Goal: Task Accomplishment & Management: Manage account settings

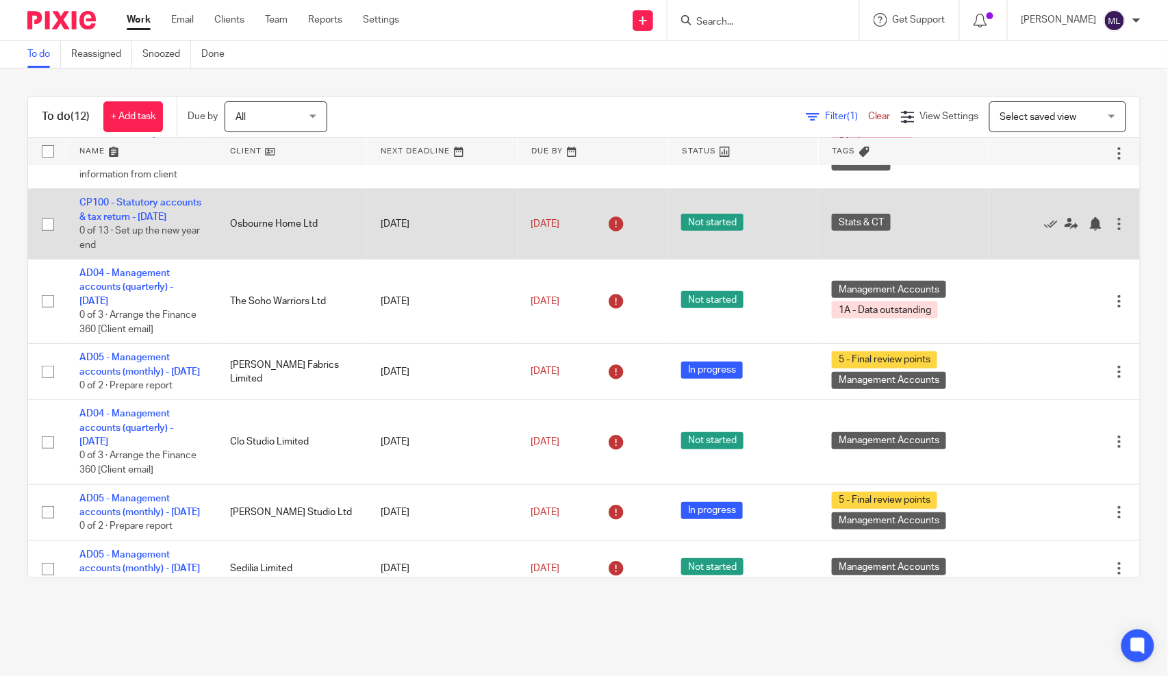
scroll to position [228, 0]
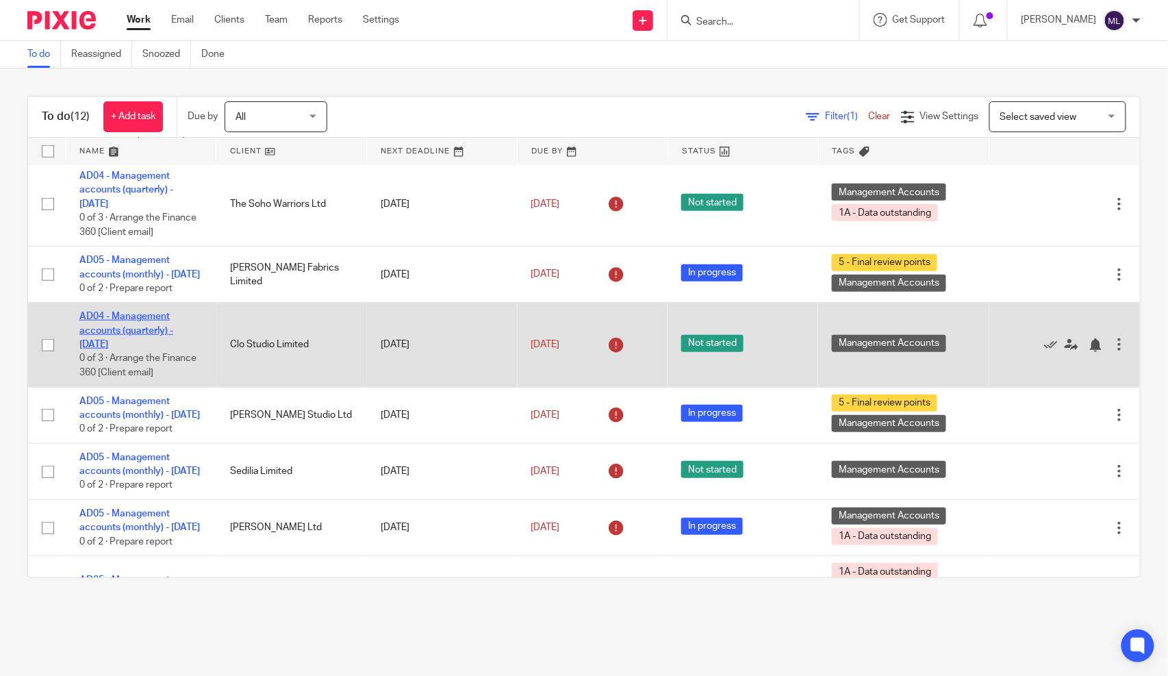
click at [142, 349] on link "AD04 - Management accounts (quarterly) - July 31, 2025" at bounding box center [126, 330] width 94 height 38
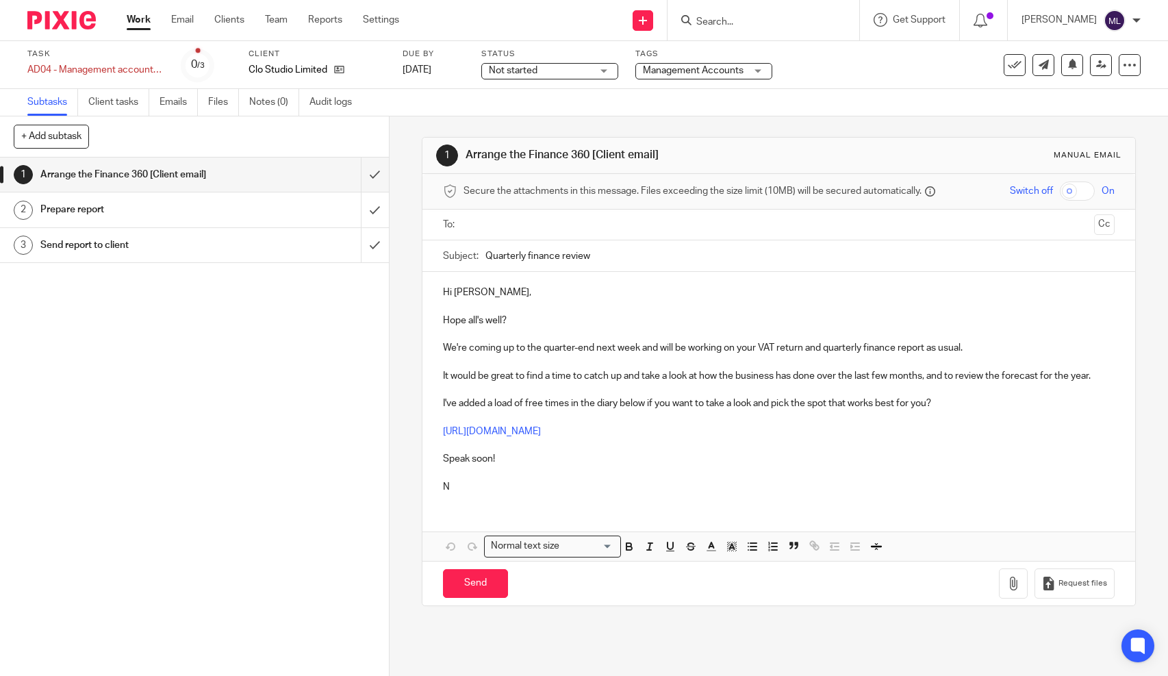
click at [544, 68] on span "Not started" at bounding box center [540, 71] width 103 height 14
click at [533, 118] on span "In progress" at bounding box center [515, 121] width 48 height 10
click at [663, 77] on span "Management Accounts" at bounding box center [694, 71] width 103 height 14
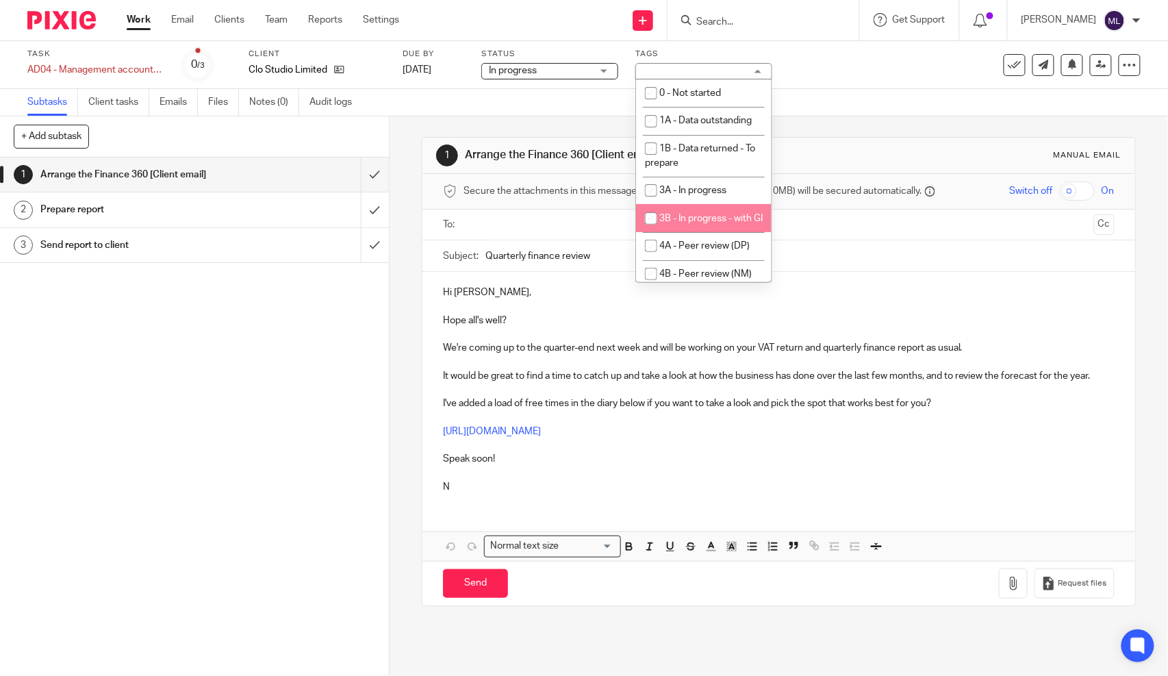
scroll to position [76, 0]
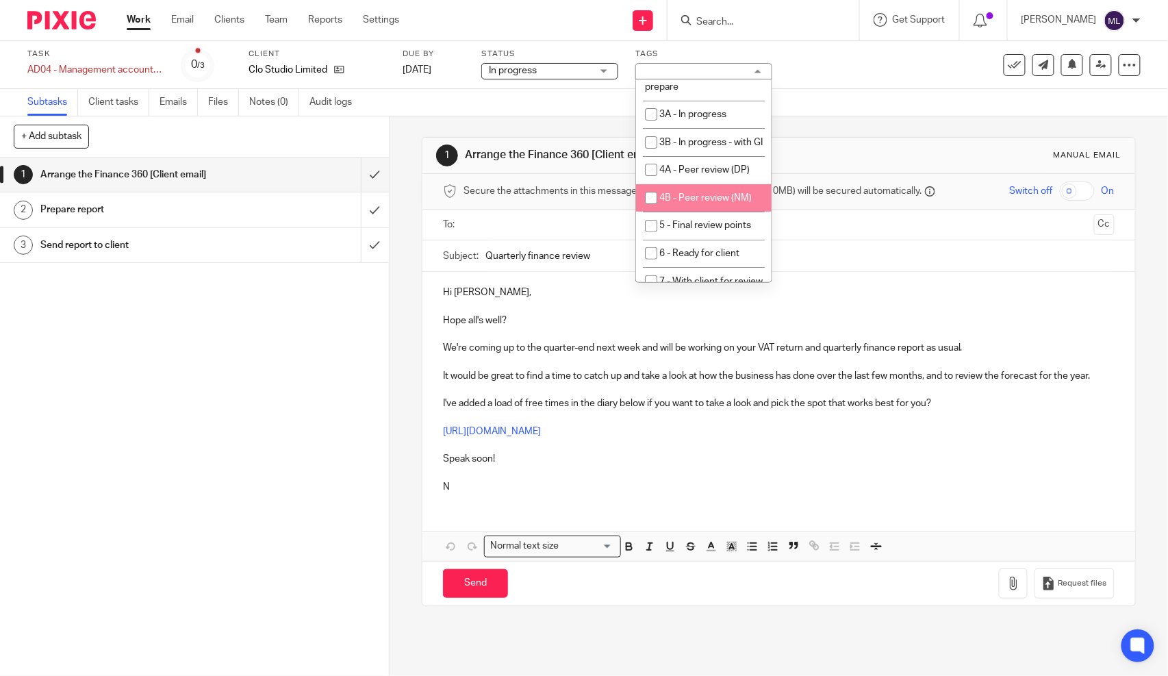
click at [692, 212] on li "4B - Peer review (NM)" at bounding box center [704, 198] width 136 height 28
checkbox input "true"
click at [874, 112] on div "Subtasks Client tasks Emails Files Notes (0) Audit logs" at bounding box center [584, 102] width 1168 height 27
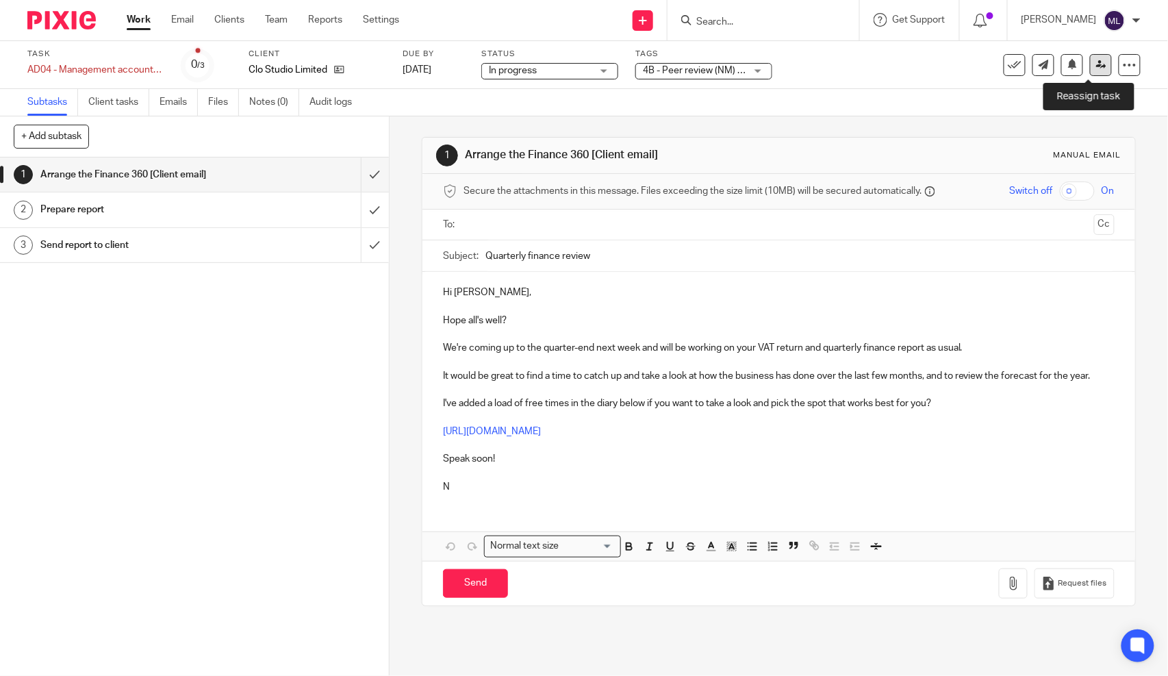
click at [1096, 68] on icon at bounding box center [1101, 65] width 10 height 10
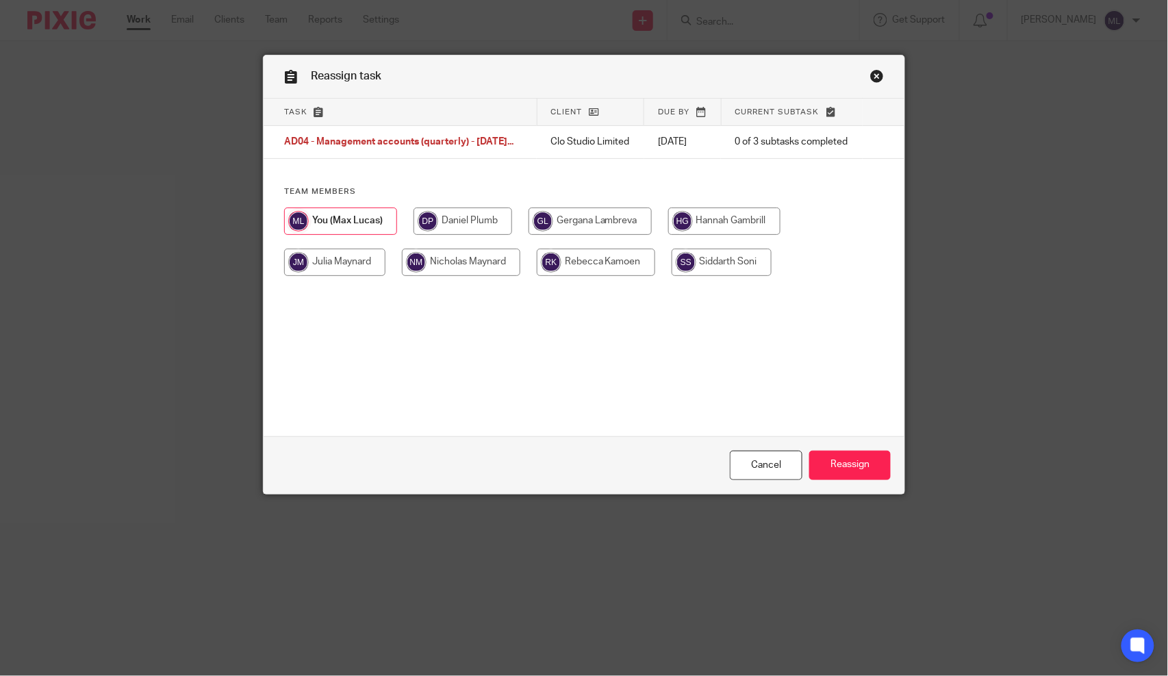
click at [429, 262] on input "radio" at bounding box center [461, 261] width 118 height 27
radio input "true"
click at [880, 463] on input "Reassign" at bounding box center [849, 464] width 81 height 29
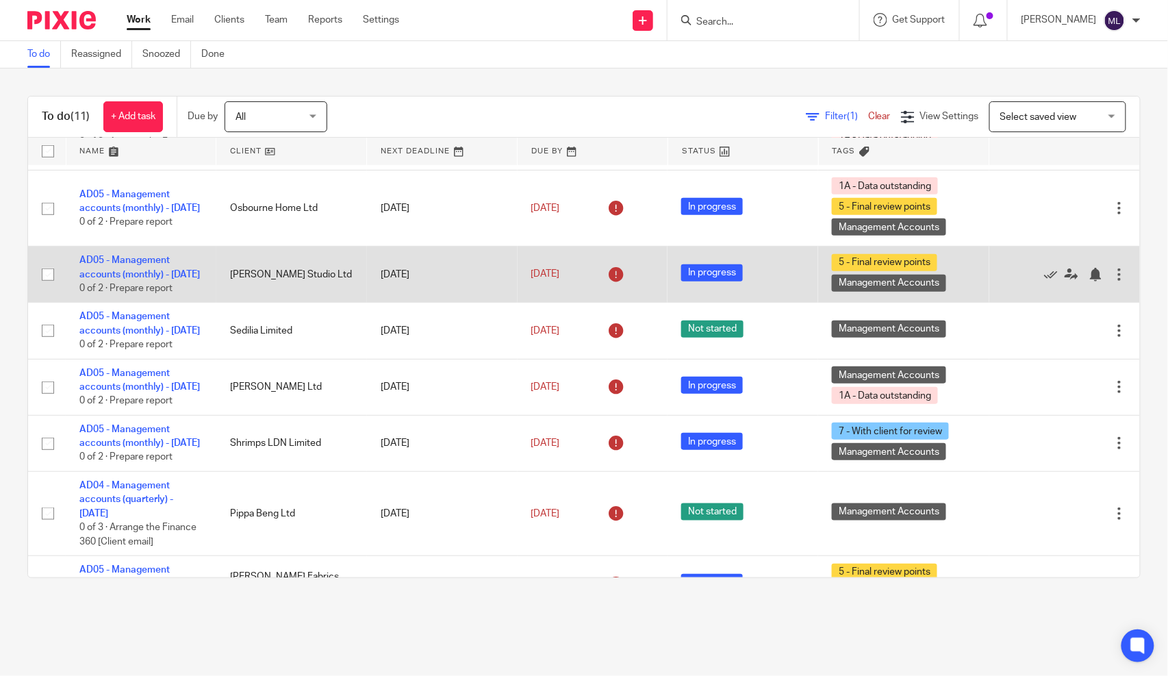
scroll to position [441, 0]
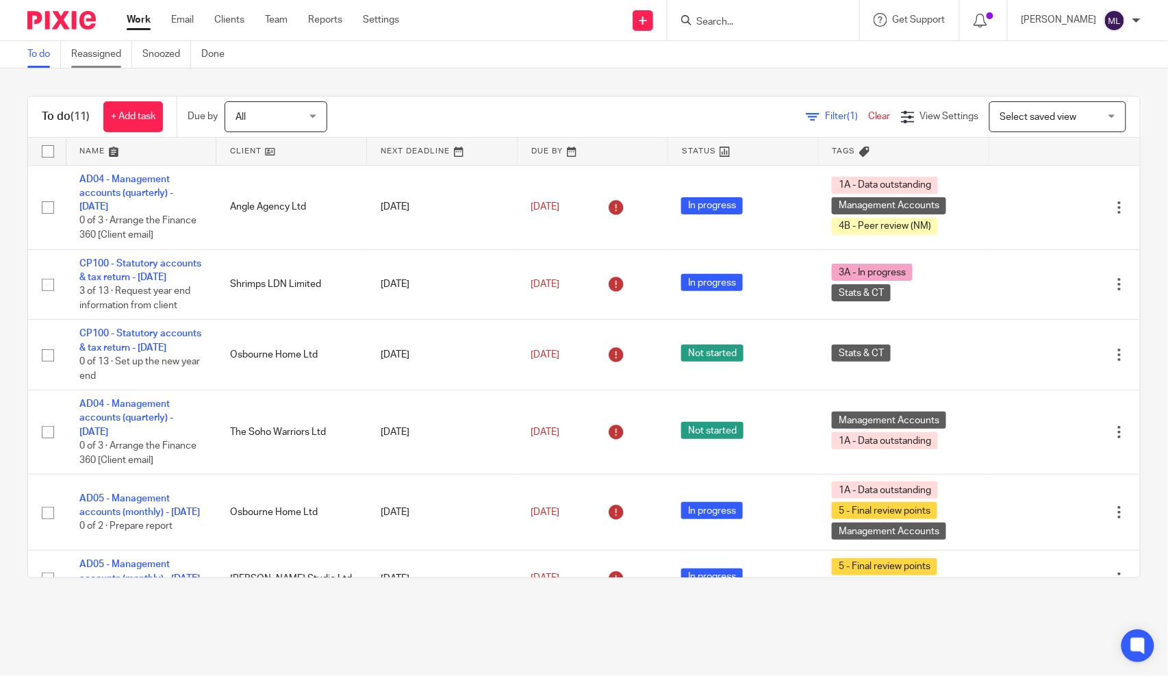
click at [115, 51] on link "Reassigned" at bounding box center [101, 54] width 61 height 27
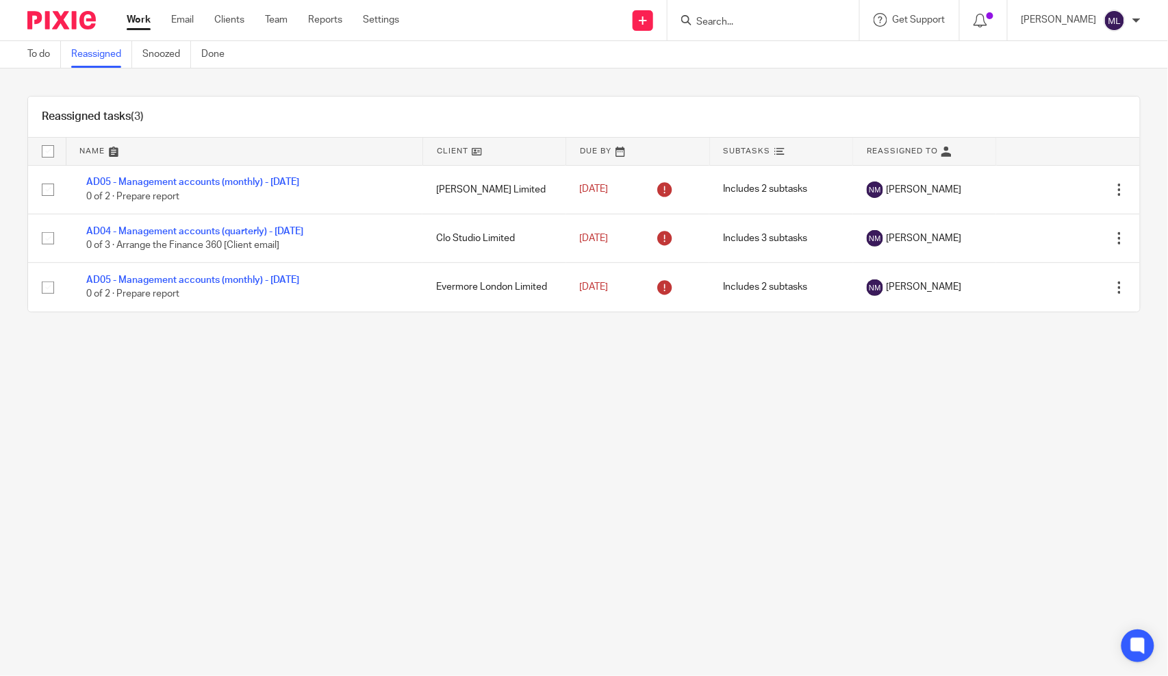
click at [154, 16] on ul "Work Email Clients Team Reports Settings" at bounding box center [273, 20] width 293 height 14
click at [147, 16] on link "Work" at bounding box center [139, 20] width 24 height 14
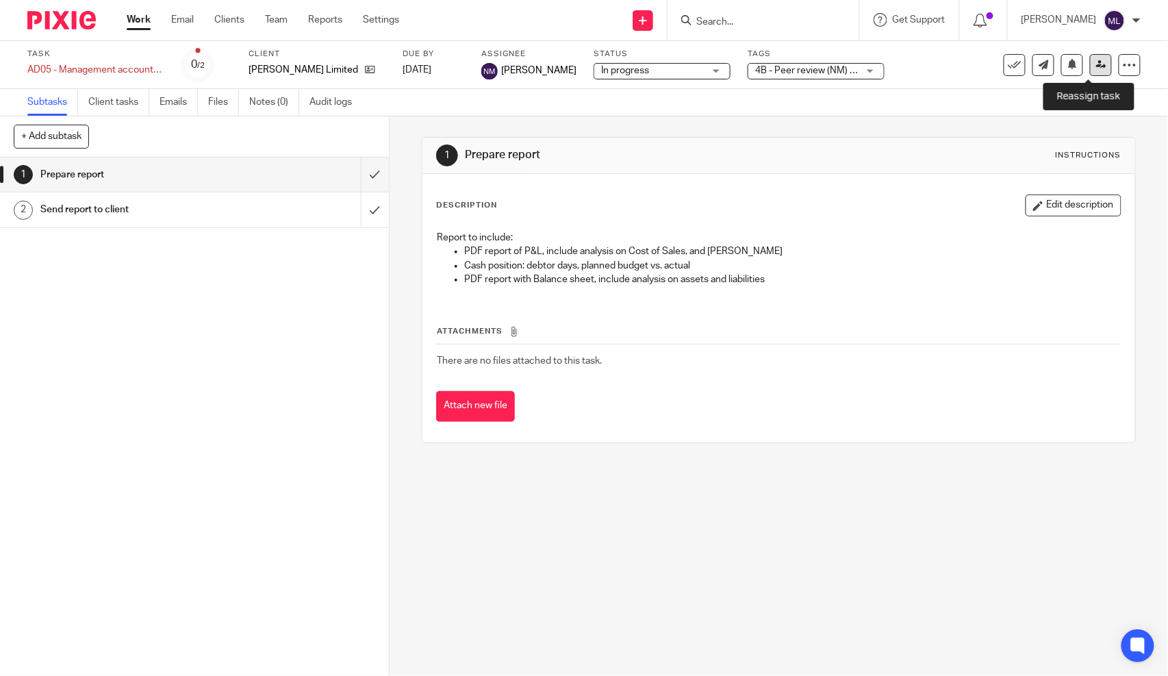
click at [1096, 63] on link at bounding box center [1101, 65] width 22 height 22
click at [1096, 60] on icon at bounding box center [1101, 65] width 10 height 10
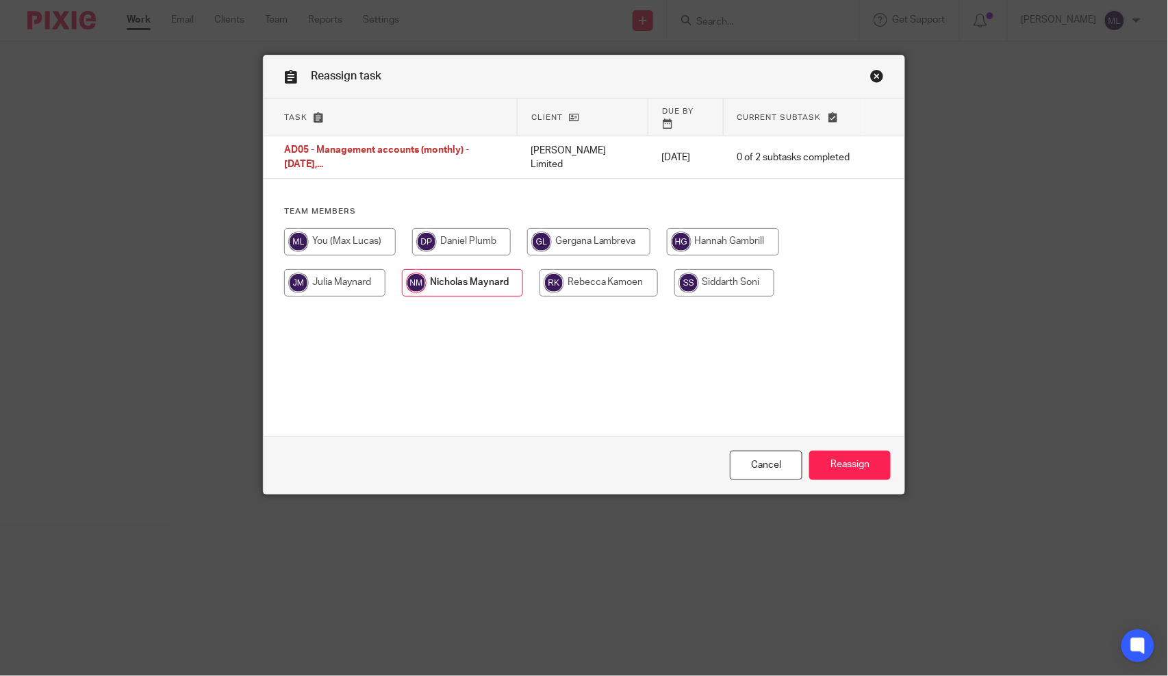
click at [317, 228] on input "radio" at bounding box center [340, 241] width 112 height 27
radio input "true"
click at [830, 466] on input "Reassign" at bounding box center [849, 464] width 81 height 29
click at [331, 228] on input "radio" at bounding box center [340, 241] width 112 height 27
radio input "true"
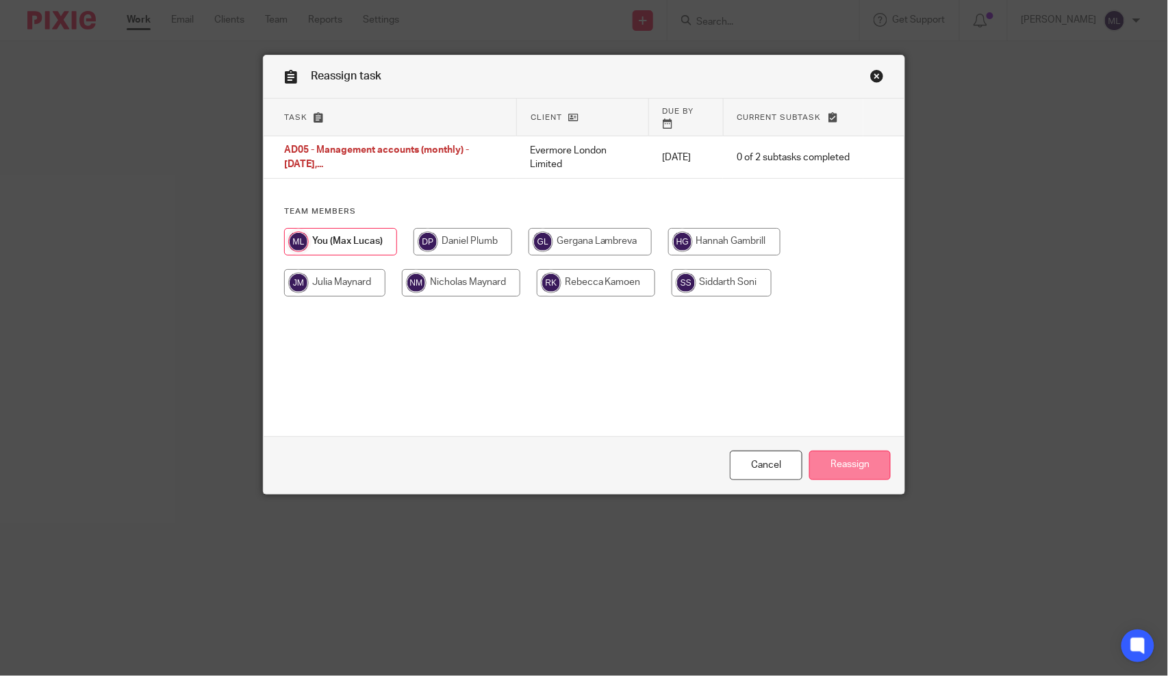
click at [832, 454] on input "Reassign" at bounding box center [849, 464] width 81 height 29
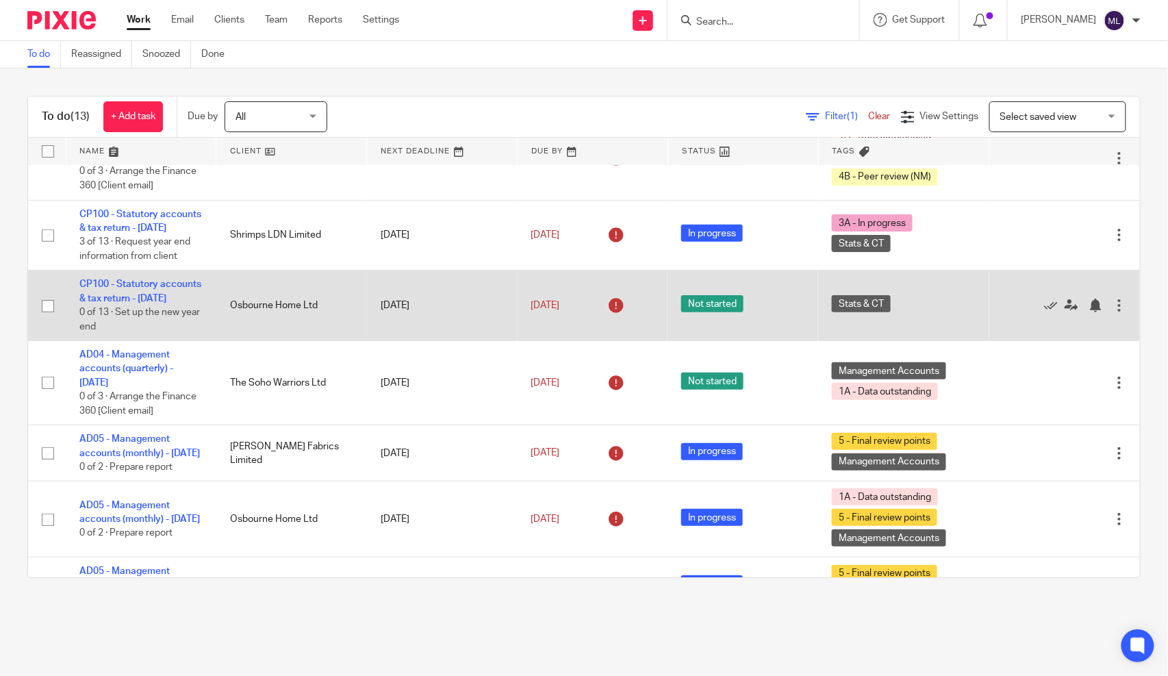
scroll to position [76, 0]
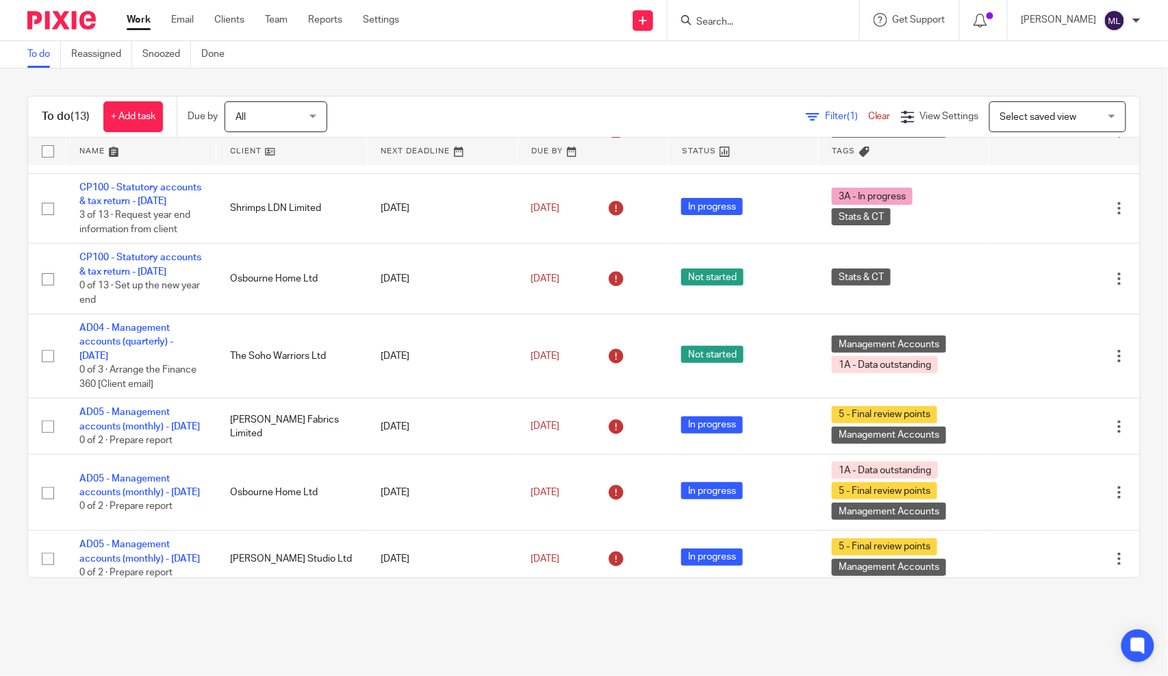
click at [491, 71] on div "To do (13) + Add task Due by All All [DATE] [DATE] This week Next week This mon…" at bounding box center [584, 336] width 1168 height 537
click at [491, 71] on div "To do (13) + Add task Due by All All Today Tomorrow This week Next week This mo…" at bounding box center [584, 336] width 1168 height 537
